Goal: Information Seeking & Learning: Learn about a topic

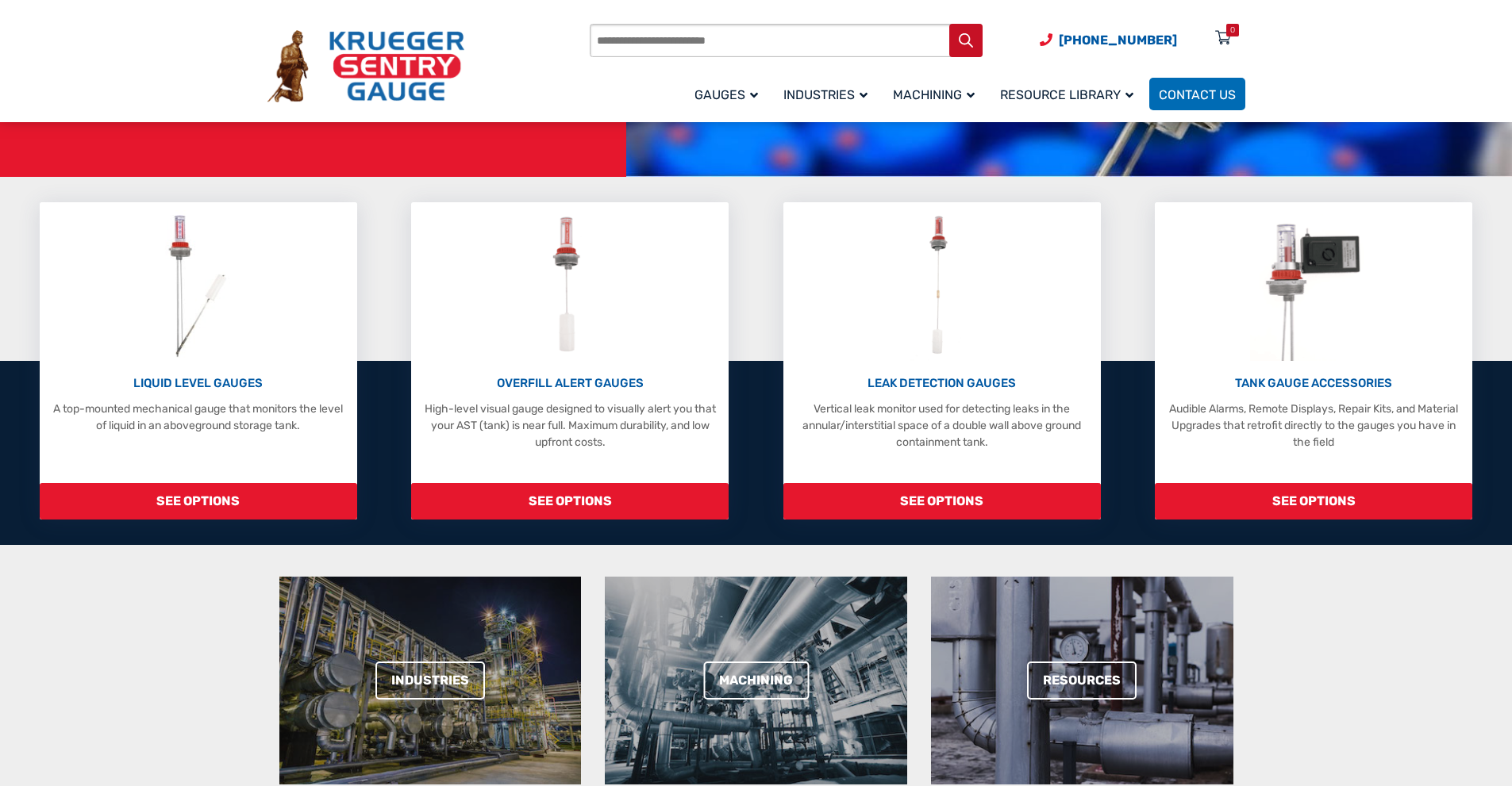
scroll to position [318, 0]
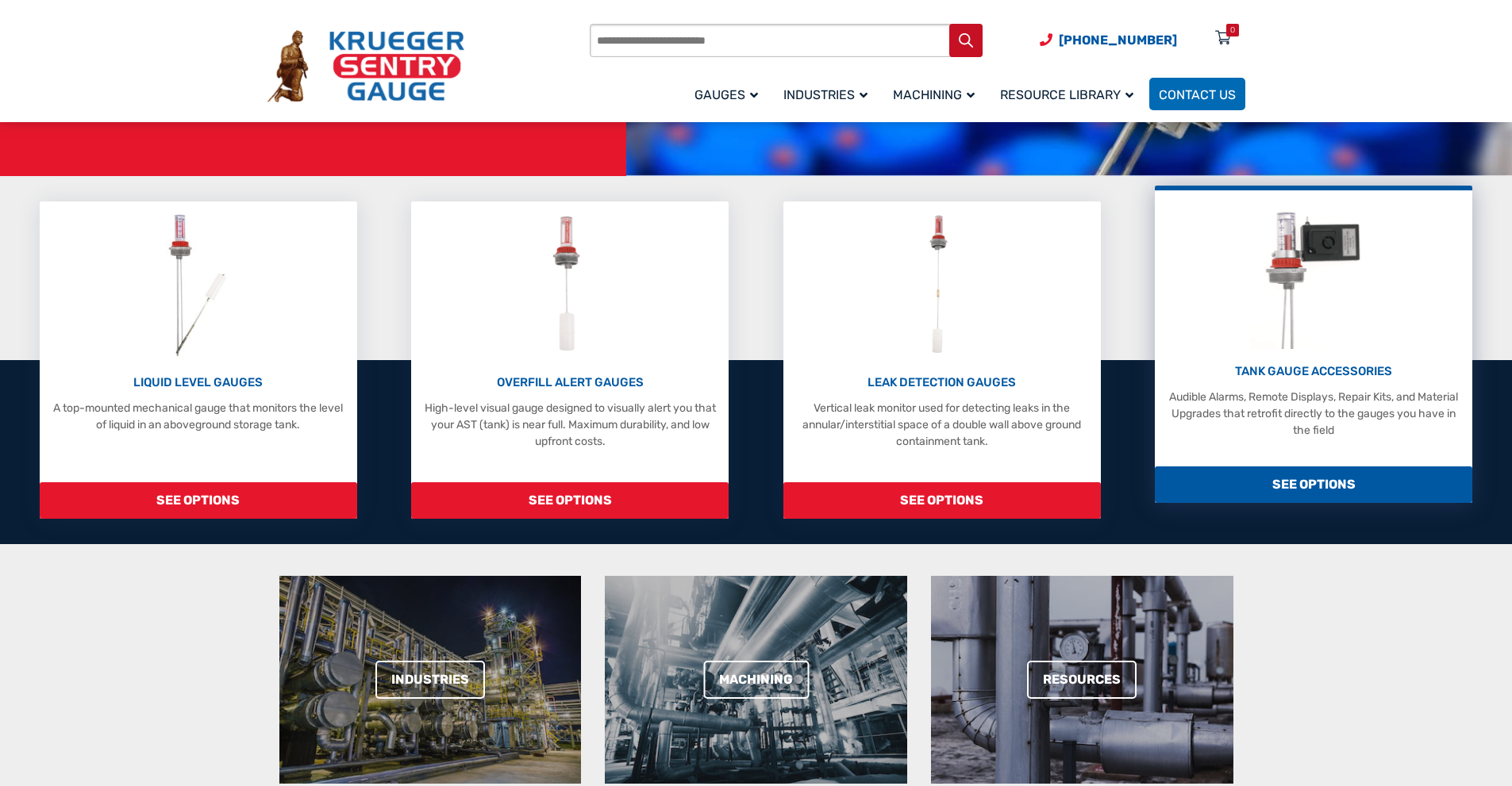
click at [1309, 426] on p "Audible Alarms, Remote Displays, Repair Kits, and Material Upgrades that retrof…" at bounding box center [1313, 414] width 302 height 50
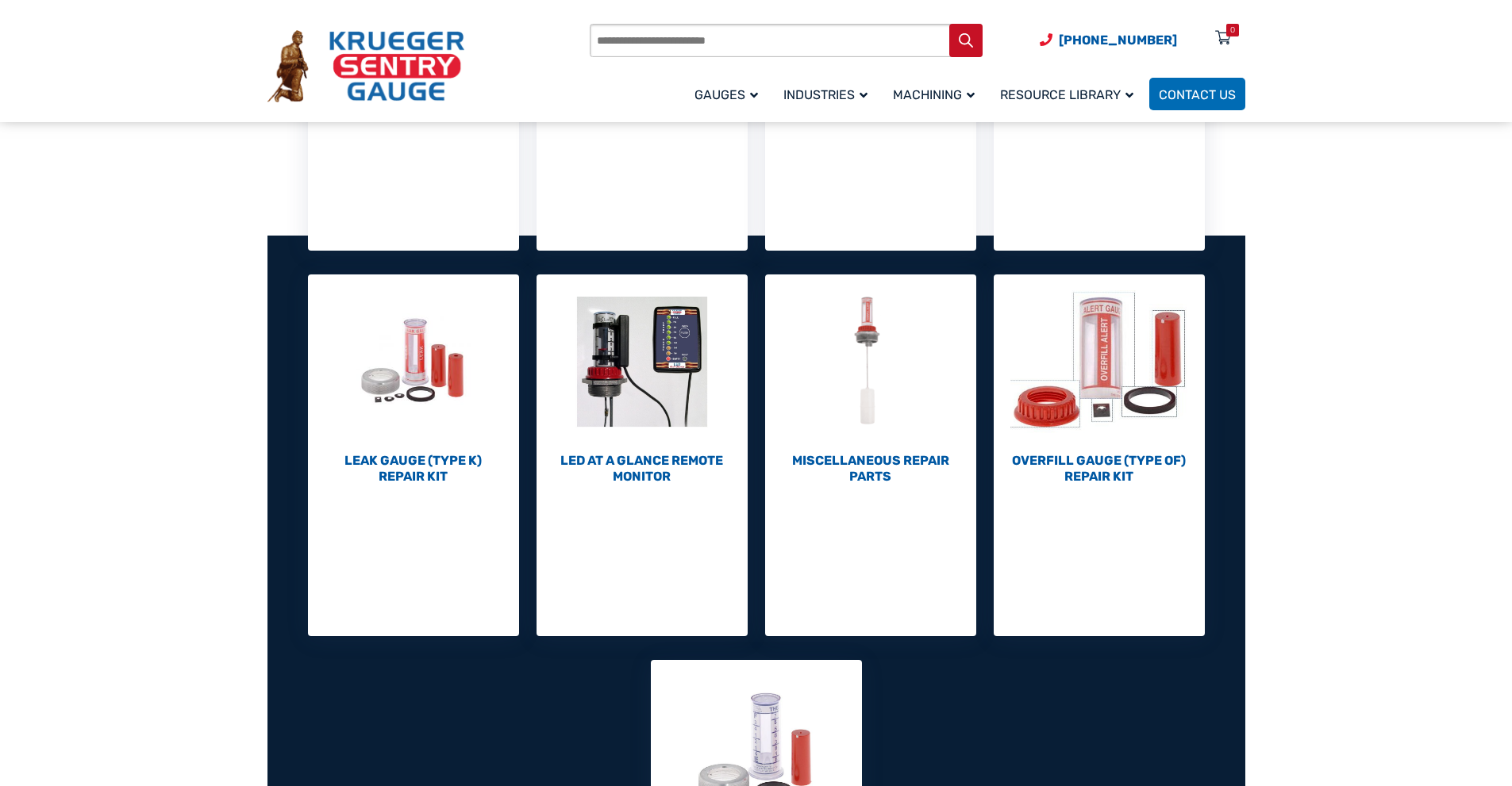
scroll to position [476, 0]
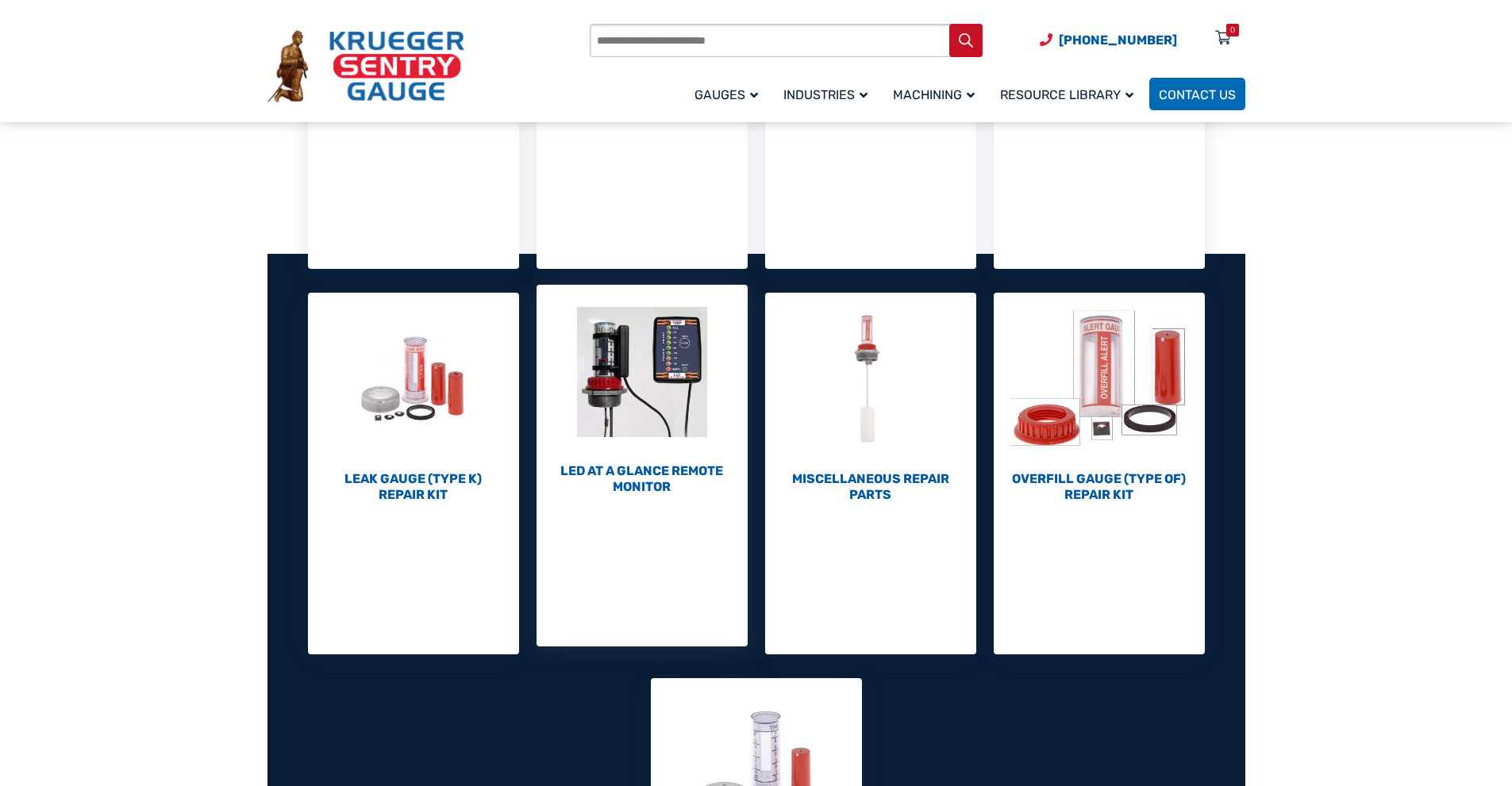
click at [660, 478] on h2 "LED At A Glance Remote Monitor (1)" at bounding box center [642, 479] width 211 height 32
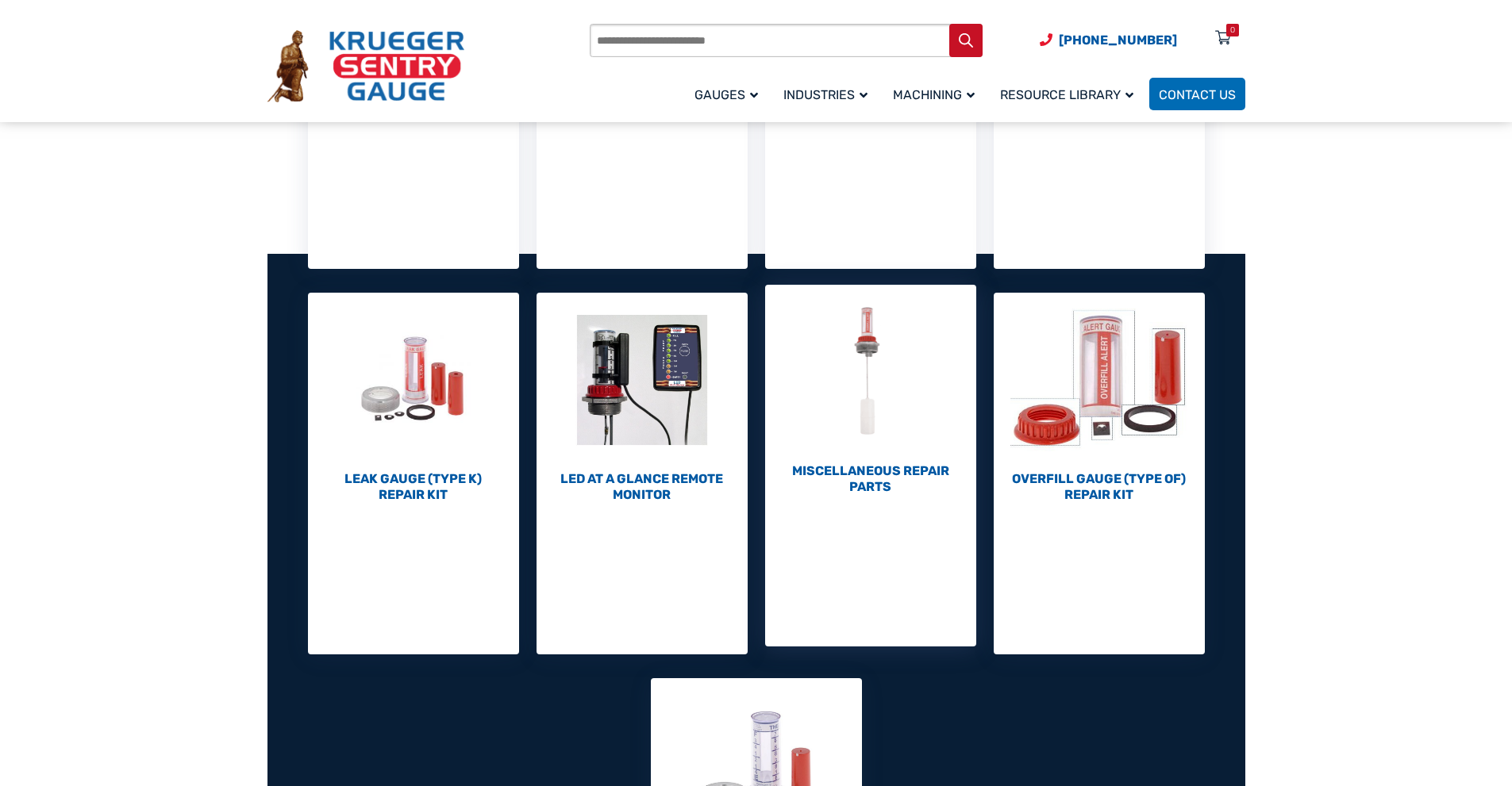
click at [885, 485] on h2 "Miscellaneous Repair Parts (7)" at bounding box center [871, 479] width 211 height 32
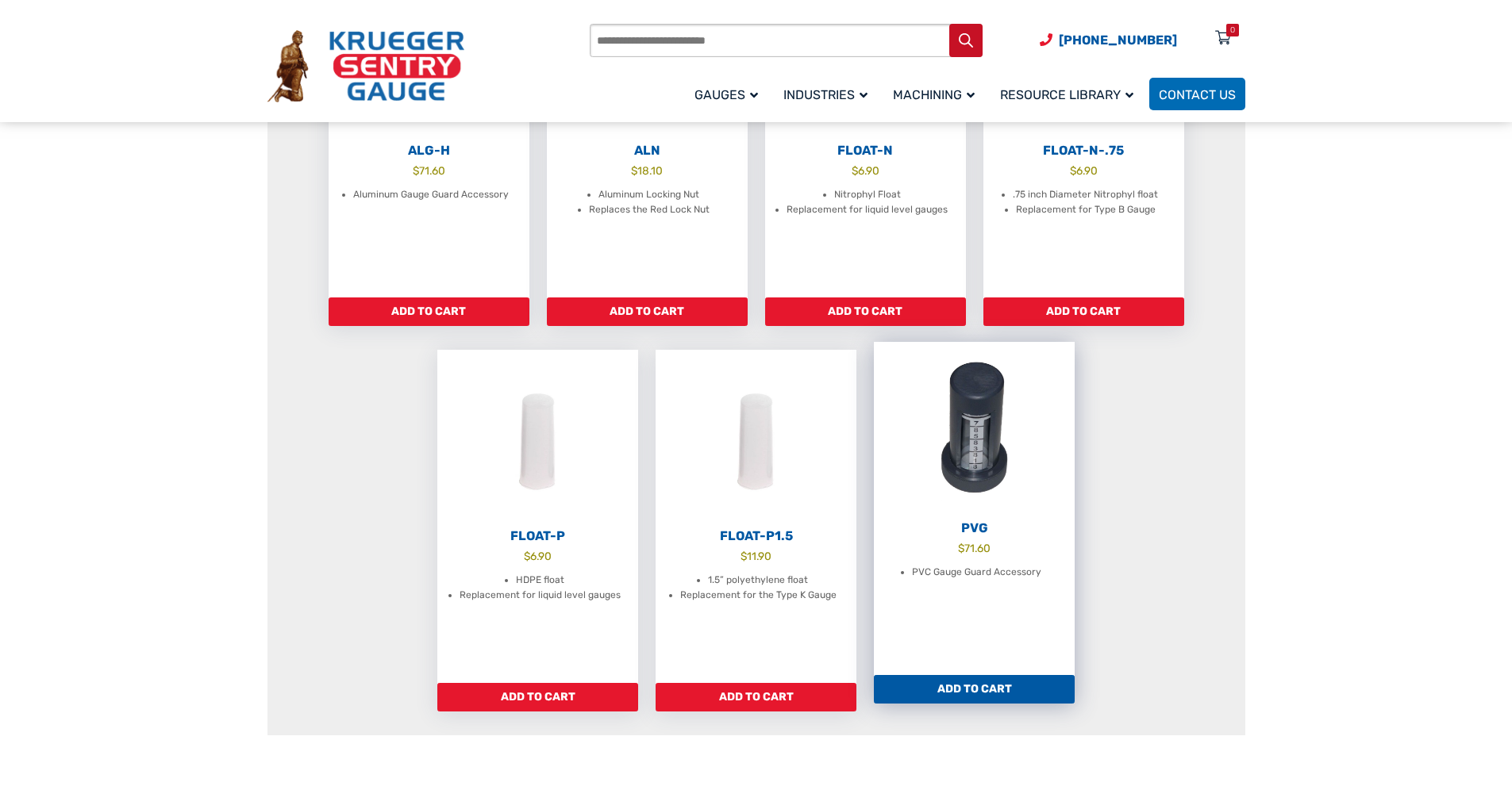
scroll to position [397, 0]
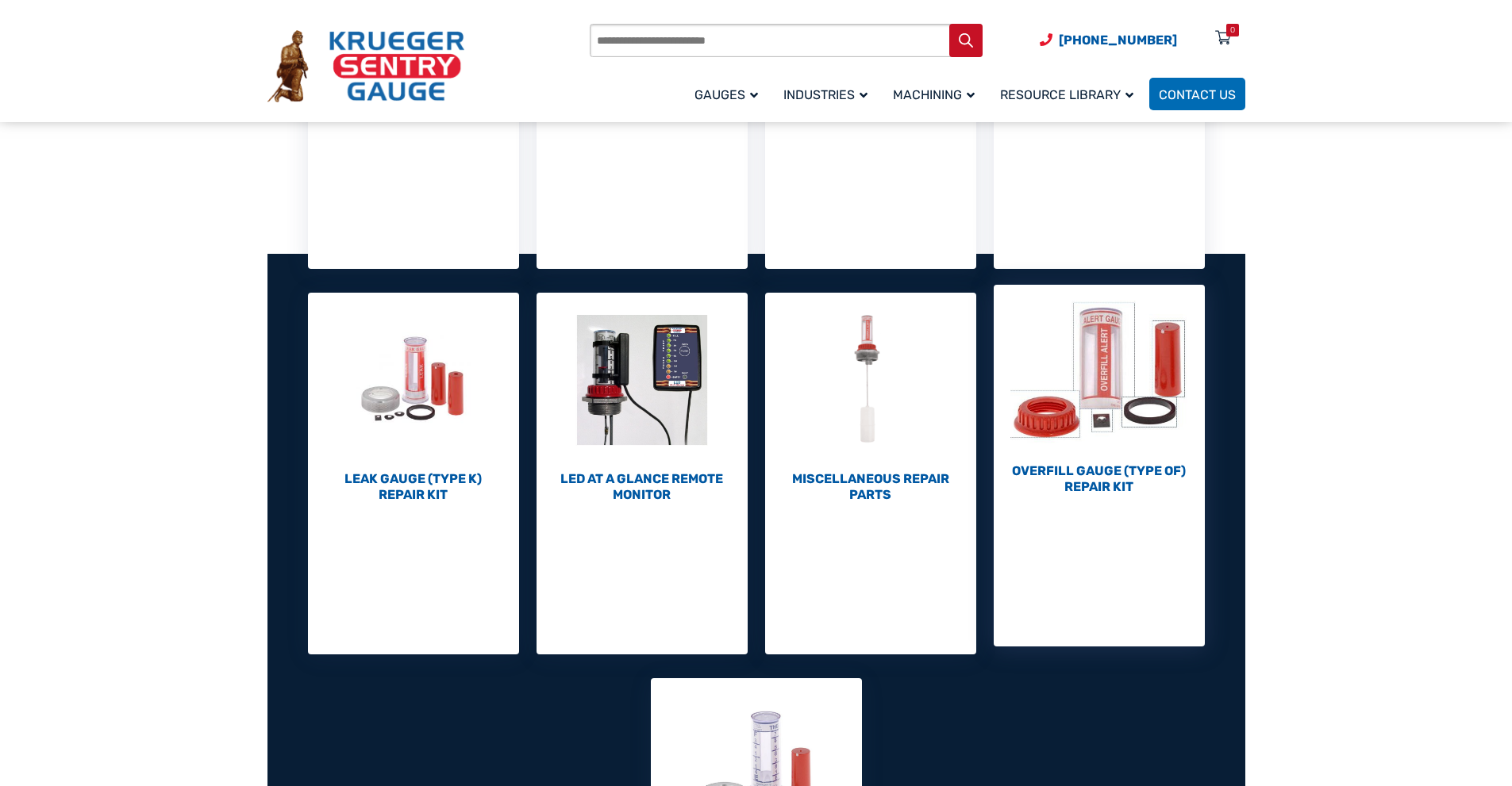
click at [1100, 462] on link "Overfill Gauge (Type OF) Repair Kit (10)" at bounding box center [1099, 390] width 211 height 210
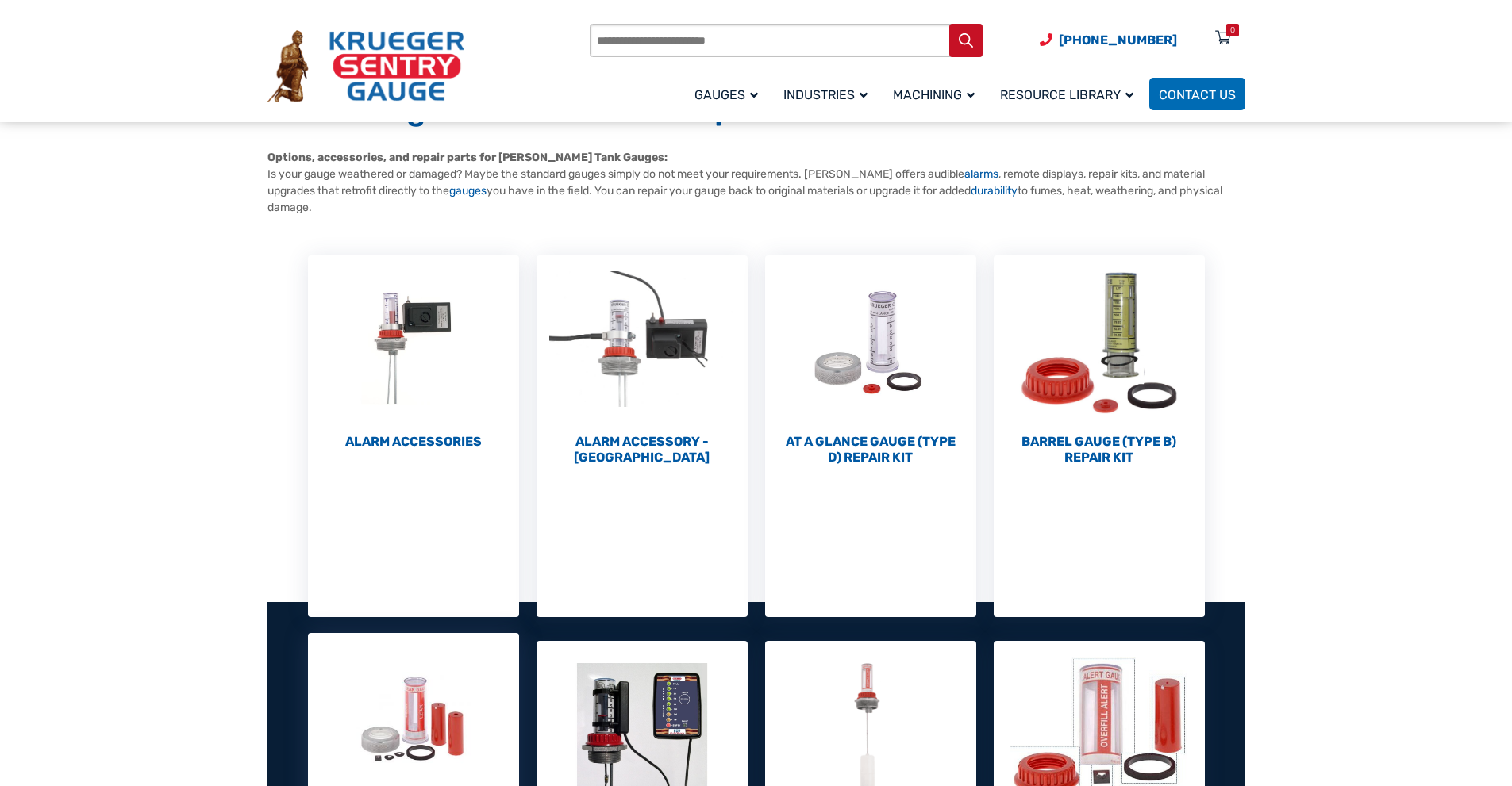
scroll to position [476, 0]
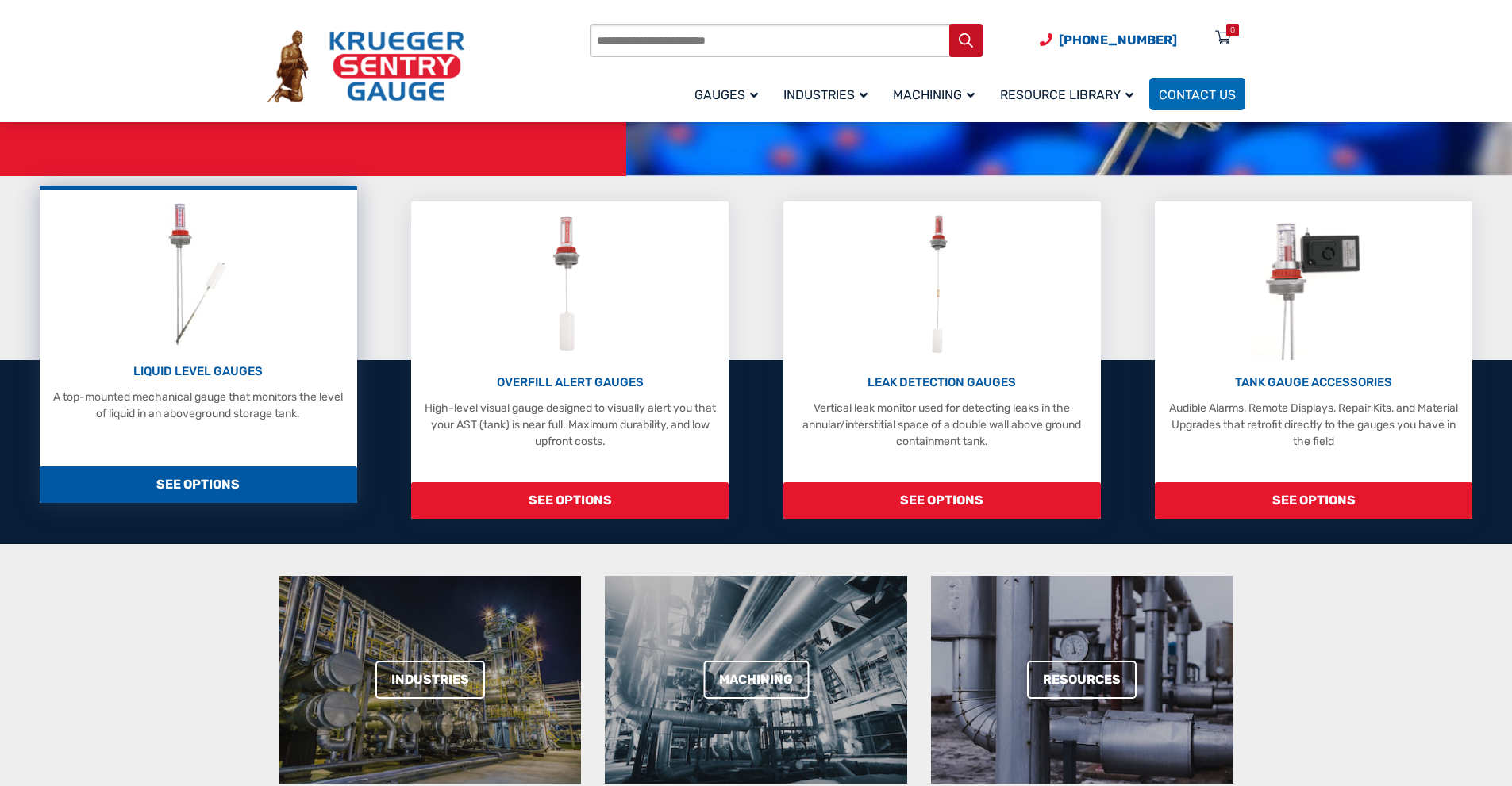
click at [198, 374] on p "LIQUID LEVEL GAUGES" at bounding box center [199, 371] width 302 height 18
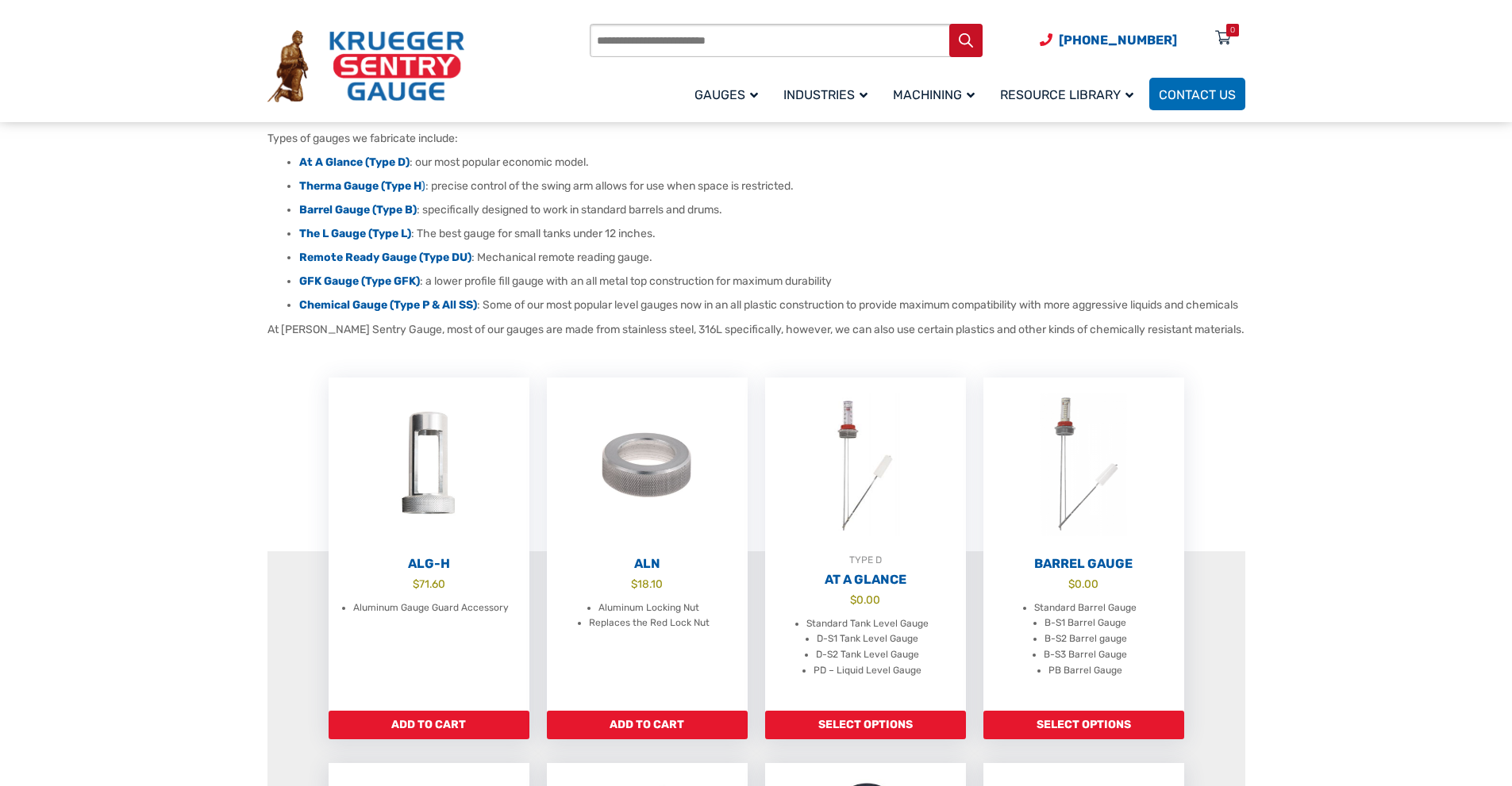
scroll to position [238, 0]
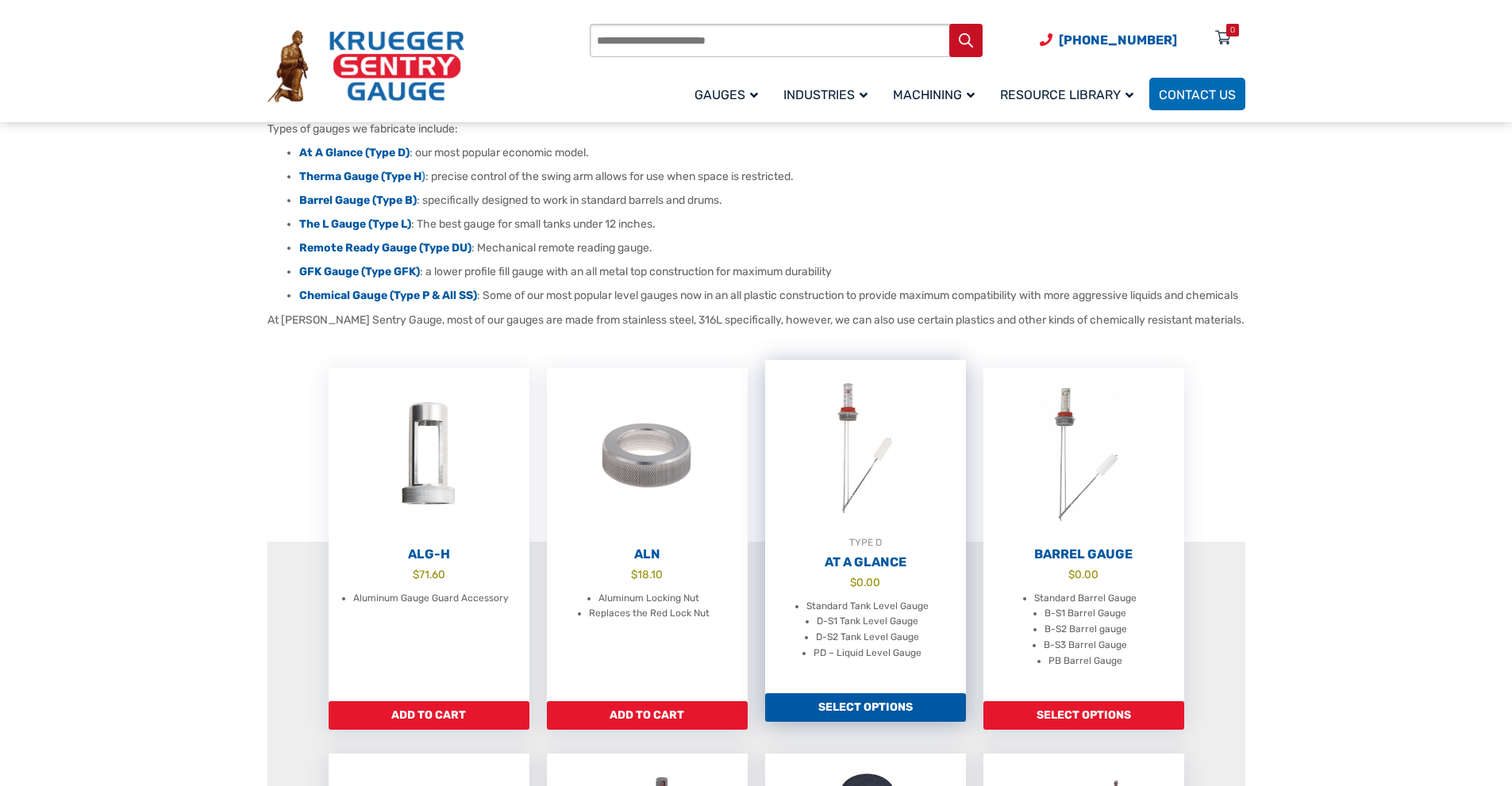
click at [866, 571] on h2 "At A Glance" at bounding box center [866, 563] width 201 height 16
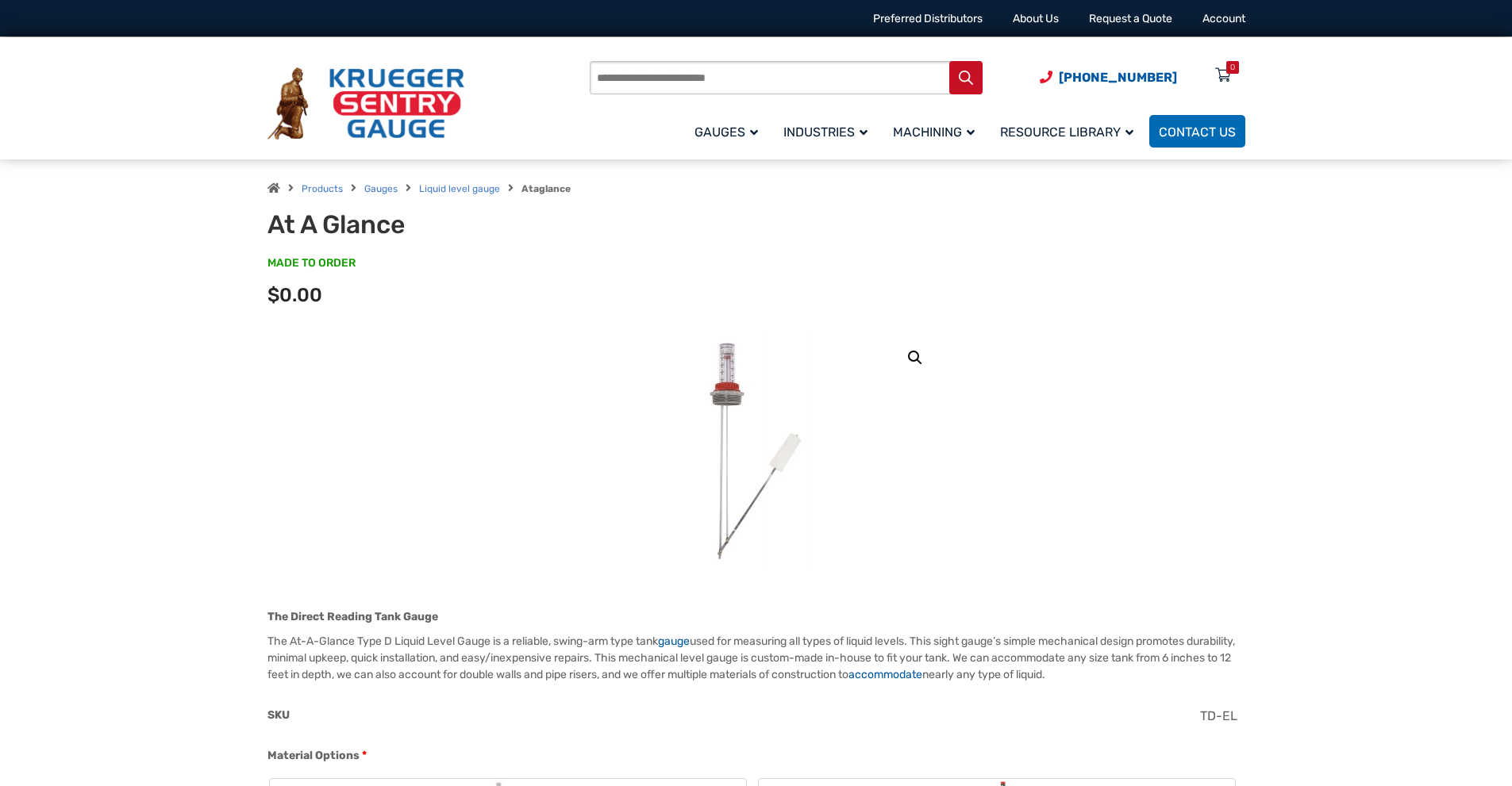
click at [914, 353] on link "🔍" at bounding box center [915, 357] width 29 height 29
